Goal: Check status

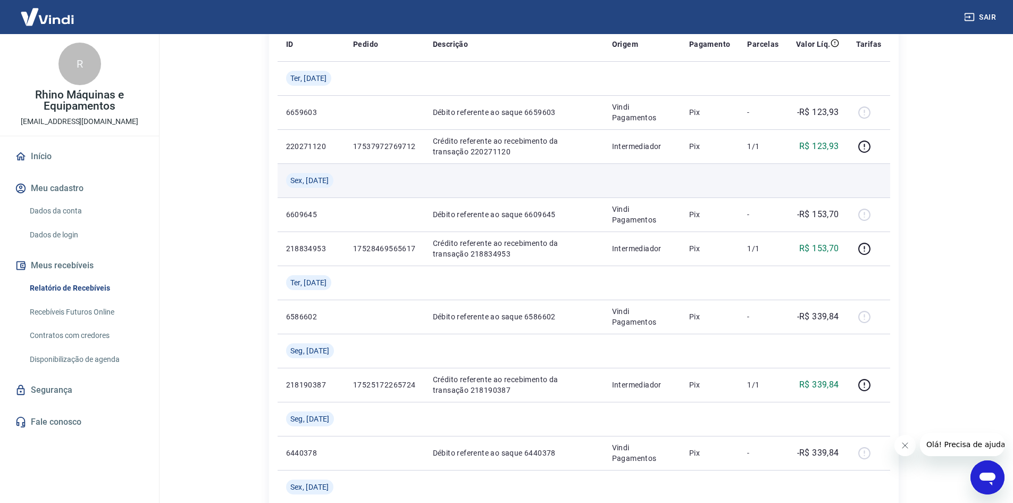
scroll to position [160, 0]
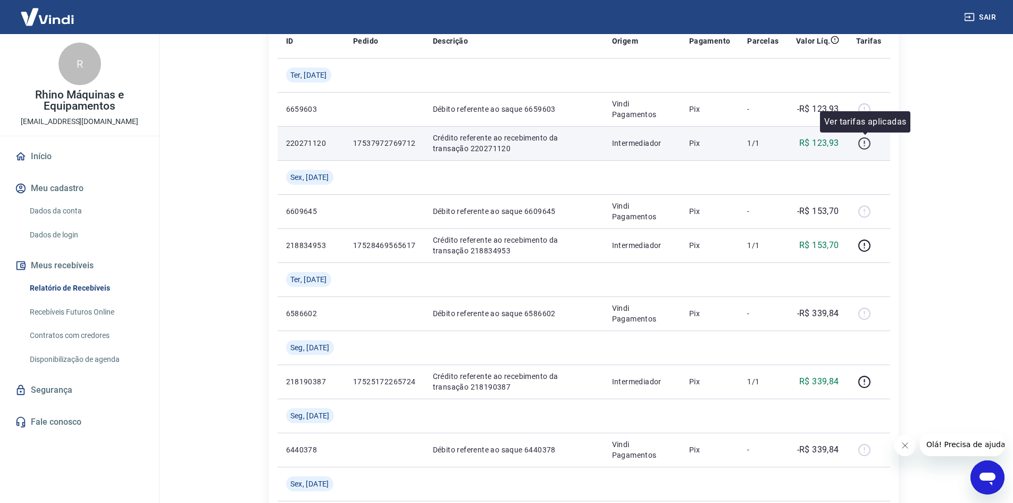
click at [866, 142] on icon "button" at bounding box center [865, 141] width 1 height 3
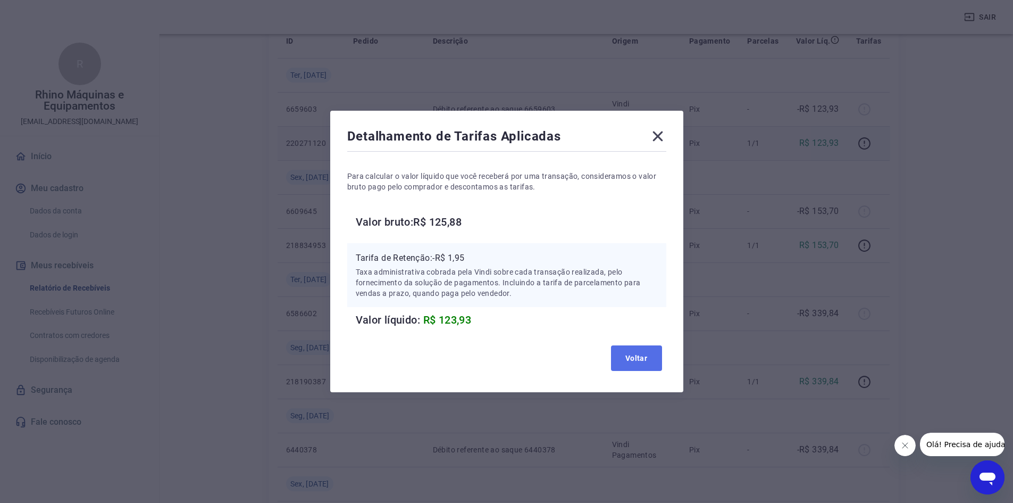
click at [629, 359] on button "Voltar" at bounding box center [636, 358] width 51 height 26
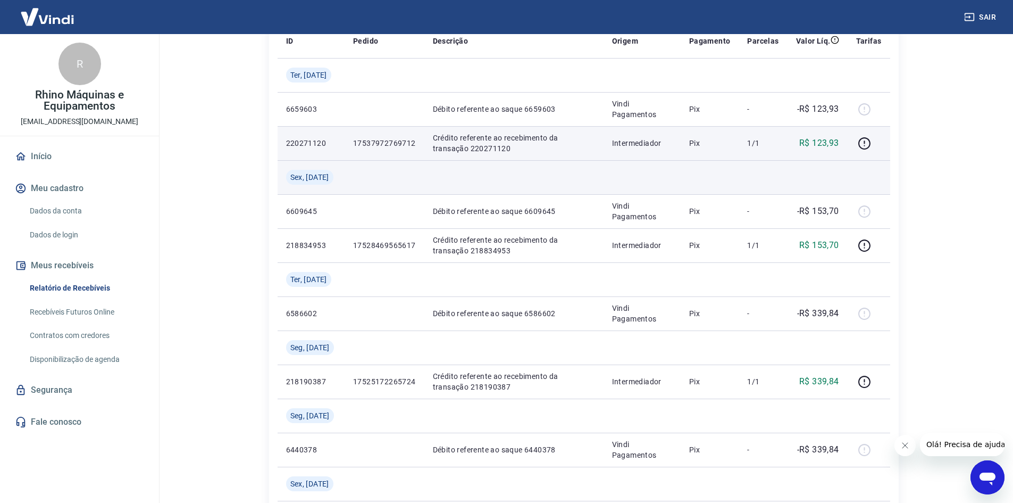
click at [514, 161] on td at bounding box center [514, 177] width 179 height 34
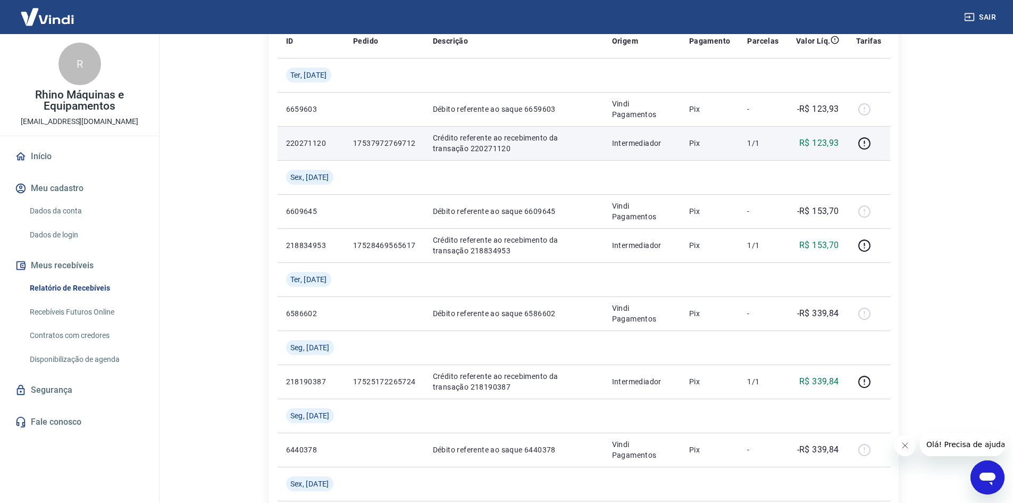
click at [411, 151] on td "17537972769712" at bounding box center [385, 143] width 80 height 34
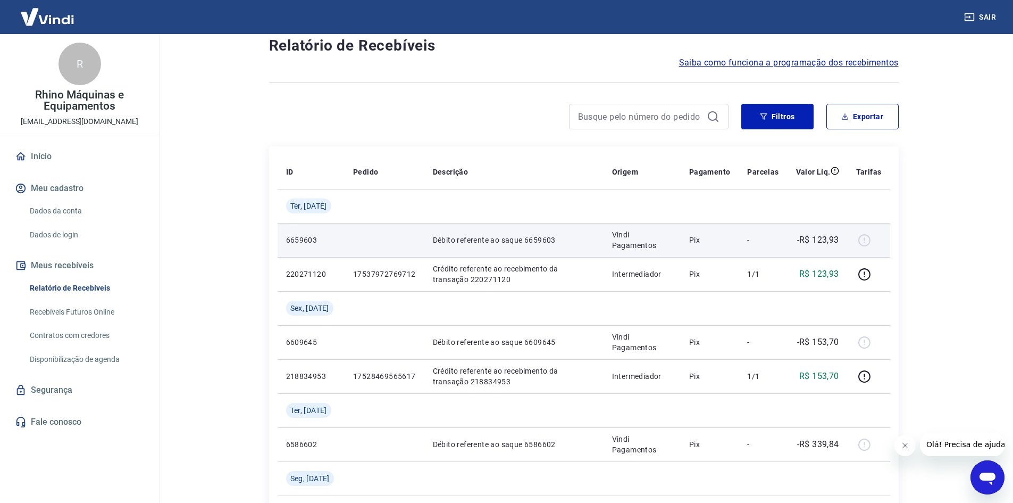
scroll to position [53, 0]
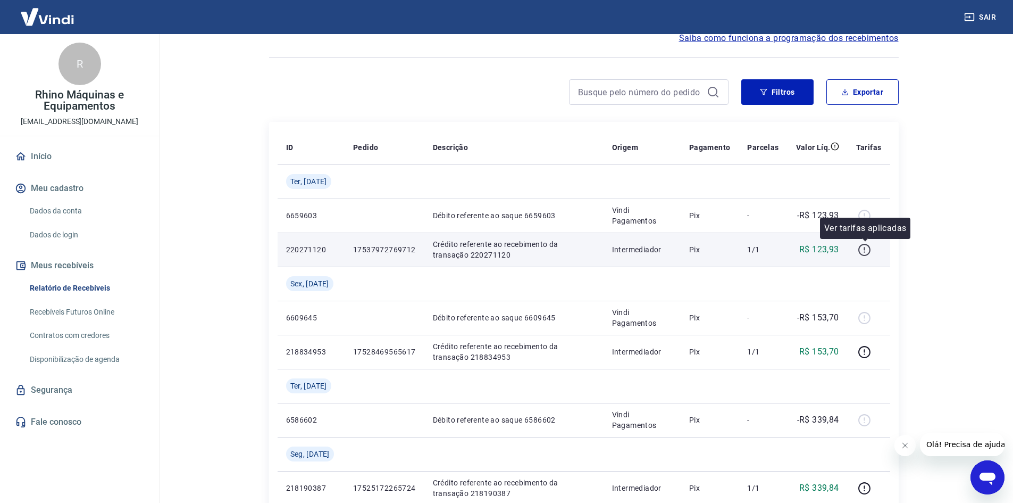
click at [866, 250] on icon "button" at bounding box center [864, 249] width 13 height 13
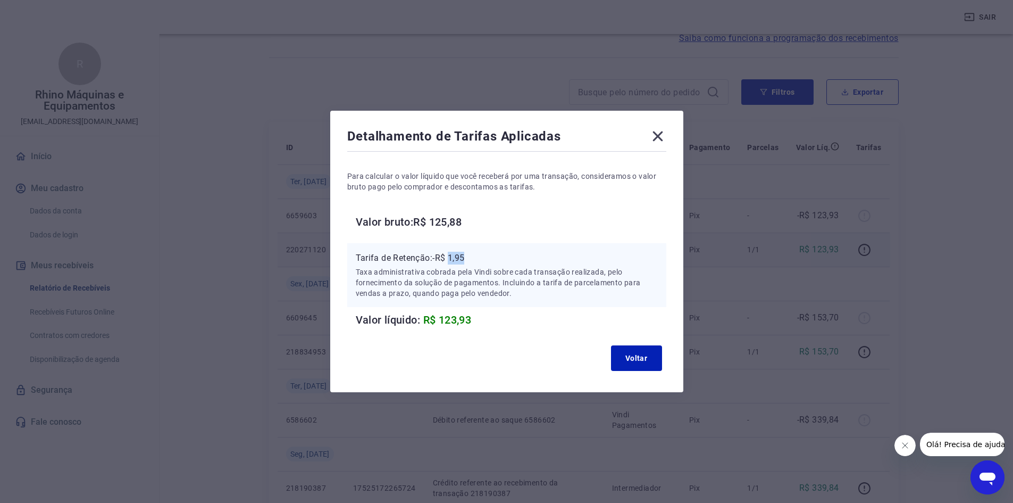
drag, startPoint x: 454, startPoint y: 256, endPoint x: 475, endPoint y: 256, distance: 21.3
click at [475, 256] on p "Tarifa de Retenção: -R$ 1,95" at bounding box center [507, 258] width 302 height 13
copy p "1,95"
click at [647, 360] on button "Voltar" at bounding box center [636, 358] width 51 height 26
